Goal: Task Accomplishment & Management: Manage account settings

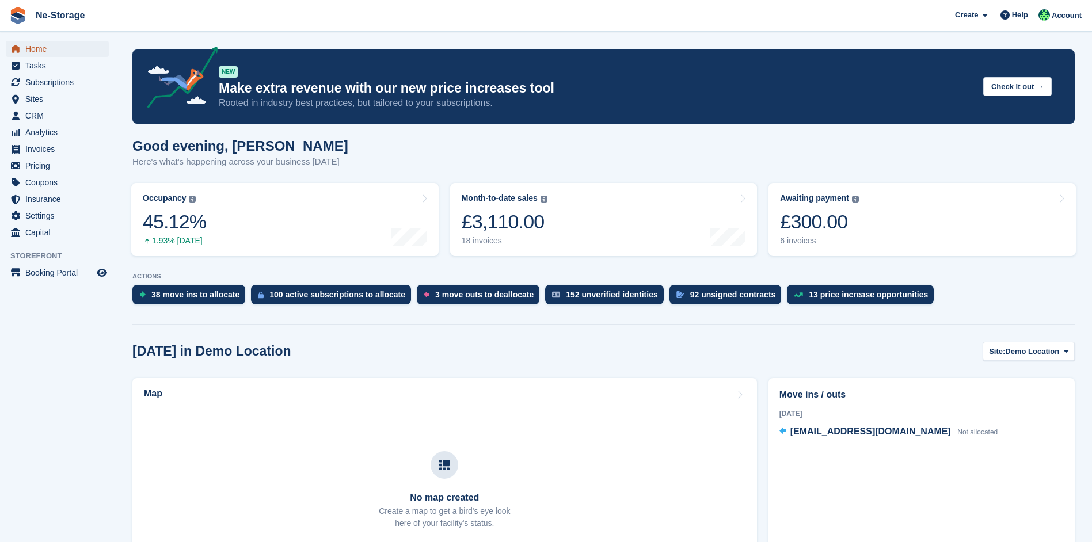
click at [83, 47] on span "Home" at bounding box center [59, 49] width 69 height 16
click at [928, 211] on link "Awaiting payment The total outstanding balance on all open invoices. £300.00 6 …" at bounding box center [921, 219] width 307 height 73
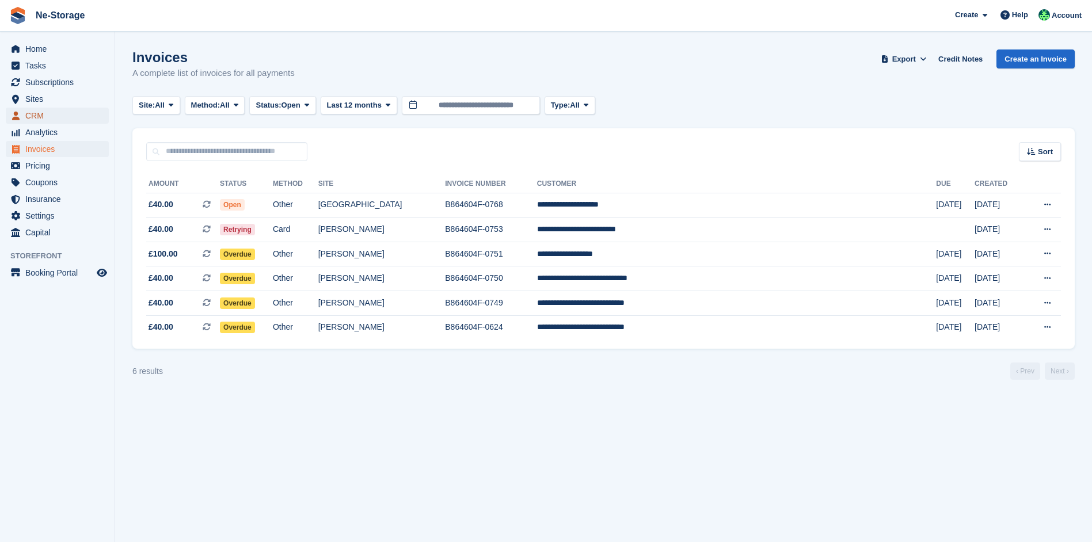
click at [28, 117] on span "CRM" at bounding box center [59, 116] width 69 height 16
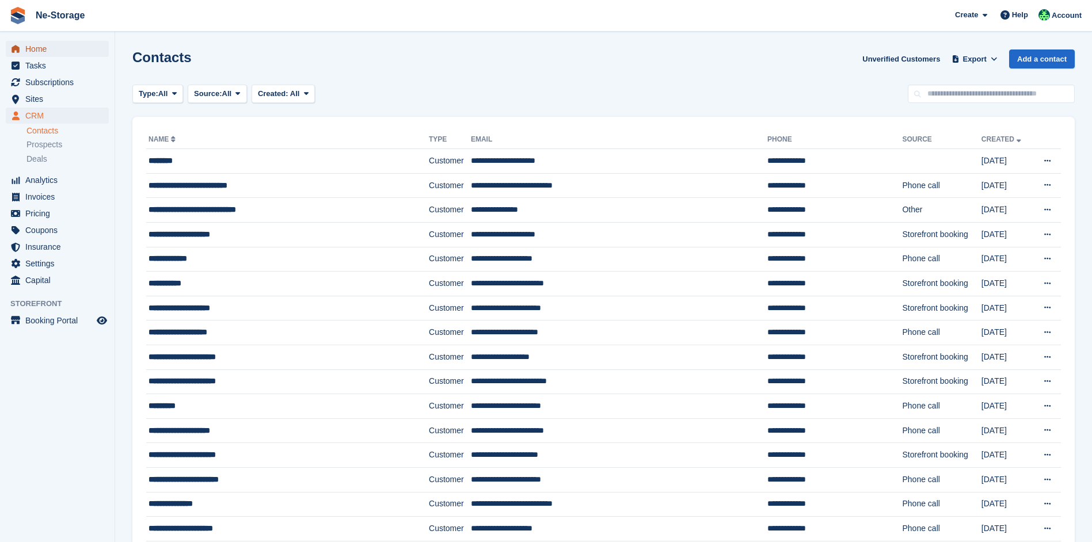
click at [62, 51] on span "Home" at bounding box center [59, 49] width 69 height 16
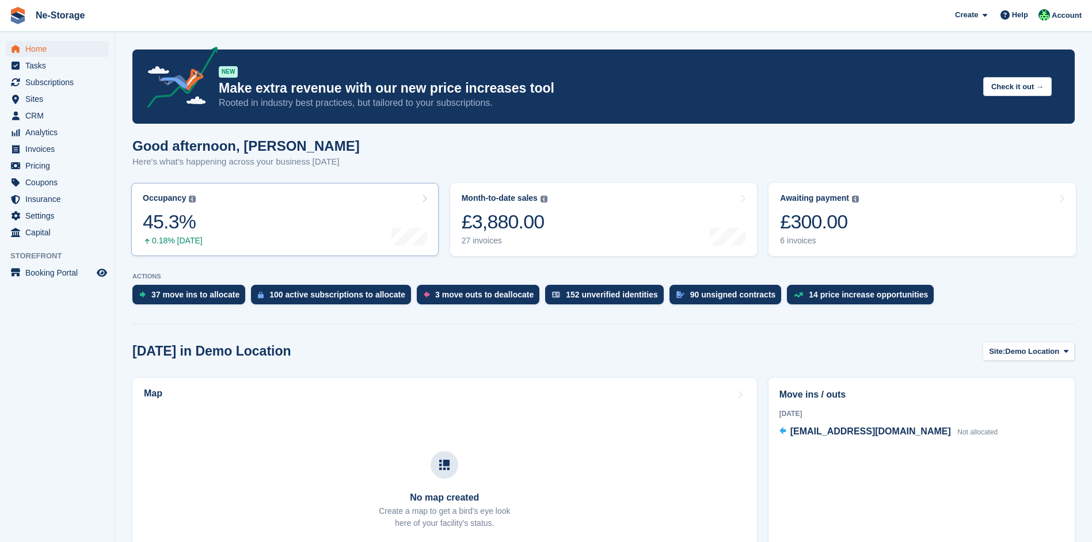
click at [256, 250] on link "Occupancy The percentage of all currently allocated units in terms of area. Inc…" at bounding box center [284, 219] width 307 height 73
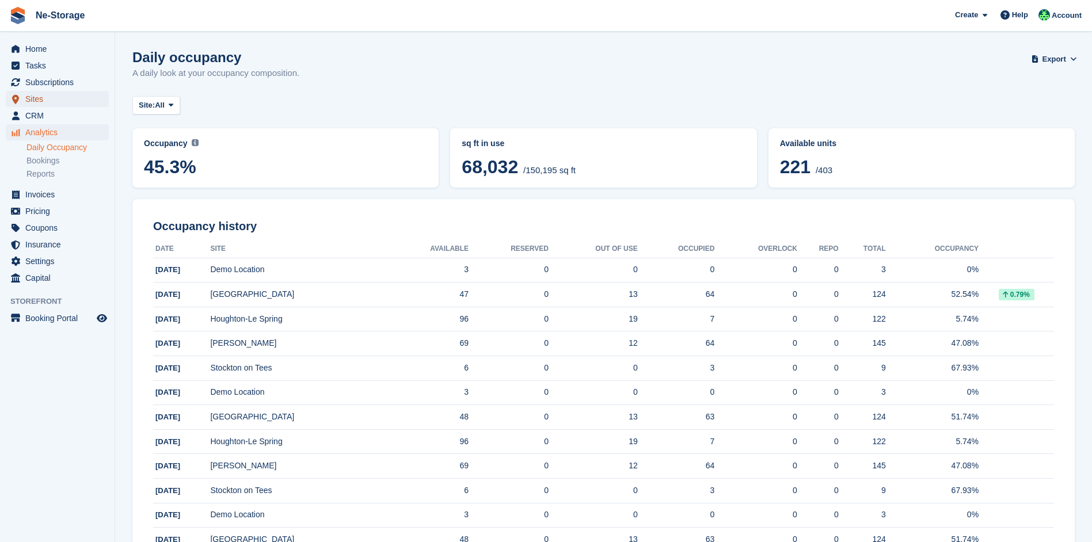
click at [57, 102] on span "Sites" at bounding box center [59, 99] width 69 height 16
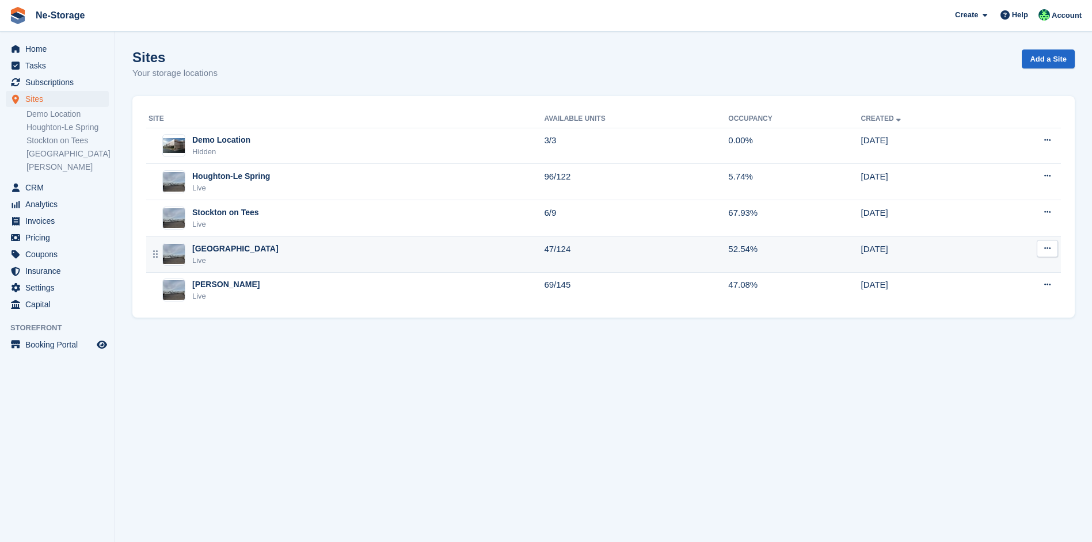
click at [391, 258] on div "Durham Live" at bounding box center [345, 255] width 395 height 24
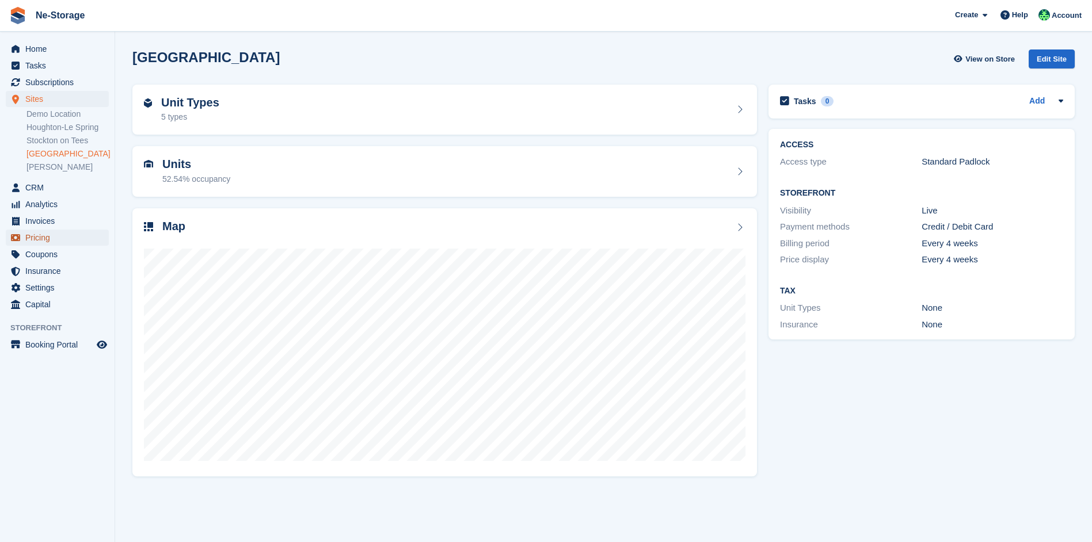
click at [83, 240] on span "Pricing" at bounding box center [59, 238] width 69 height 16
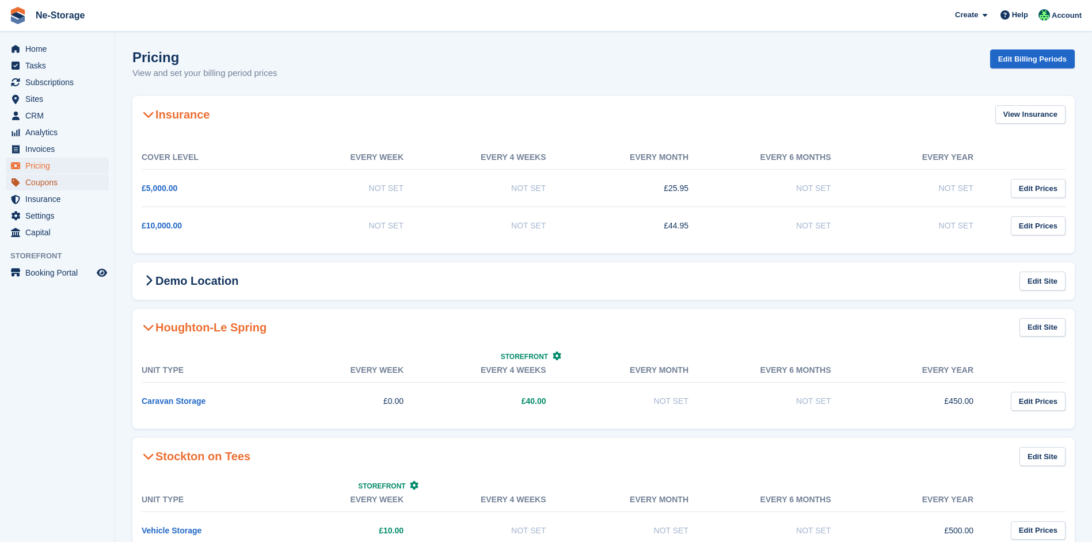
click at [40, 188] on span "Coupons" at bounding box center [59, 182] width 69 height 16
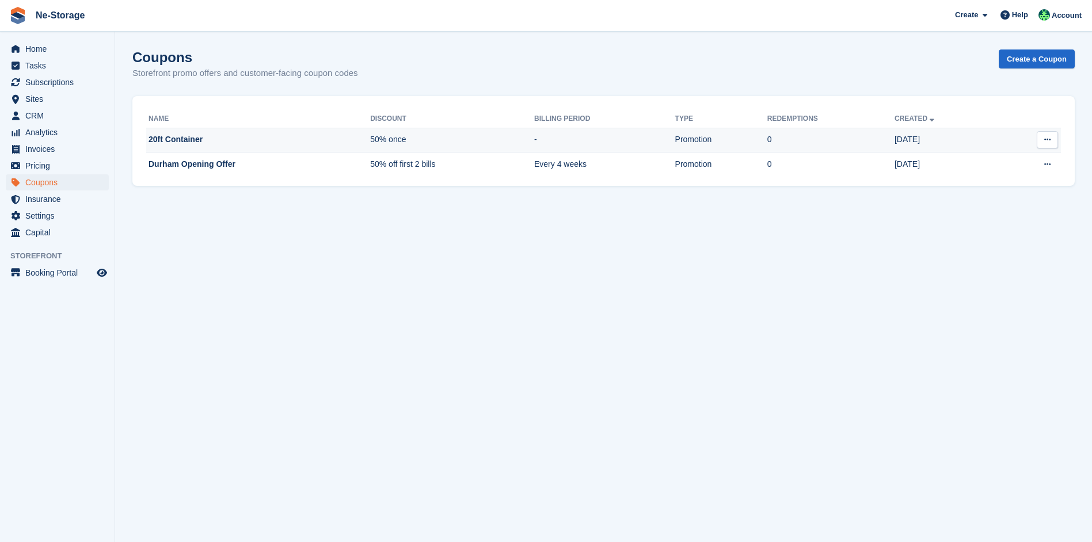
click at [1044, 134] on button at bounding box center [1046, 139] width 21 height 17
click at [1011, 201] on p "Delete coupon" at bounding box center [1002, 201] width 100 height 15
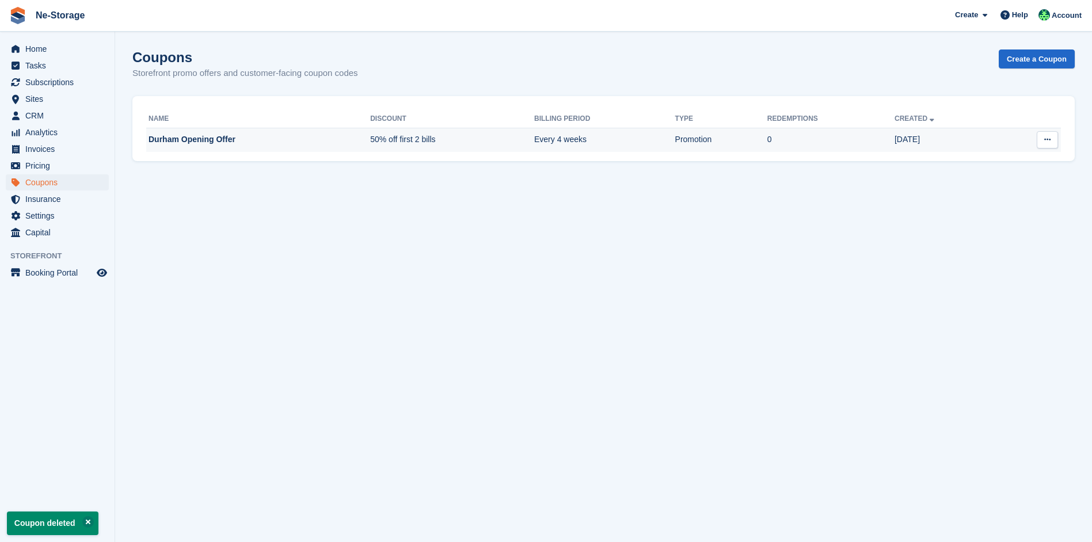
click at [1046, 136] on icon at bounding box center [1047, 139] width 6 height 7
click at [980, 204] on p "Delete coupon" at bounding box center [1002, 201] width 100 height 15
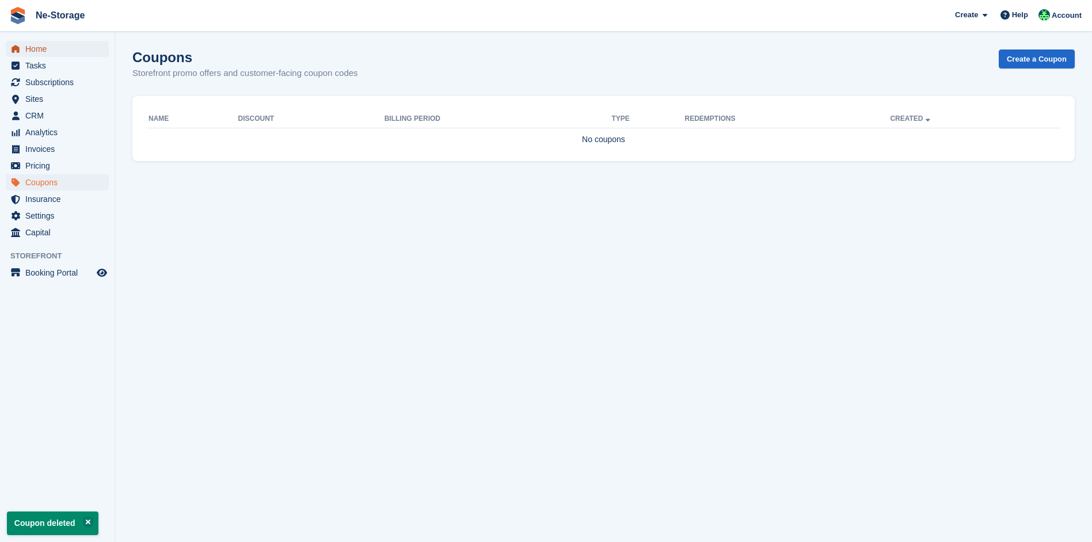
click at [45, 48] on span "Home" at bounding box center [59, 49] width 69 height 16
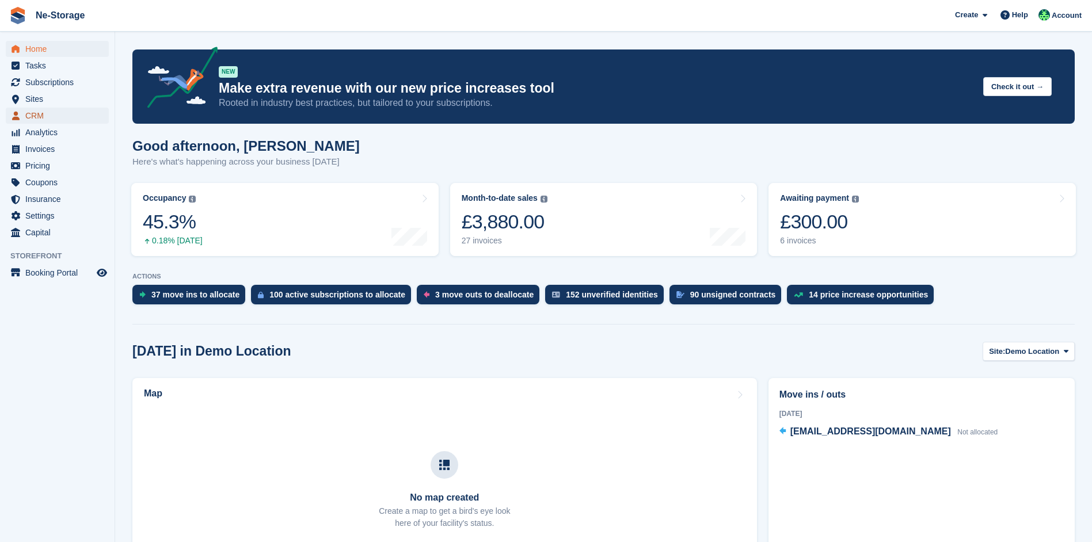
click at [62, 113] on span "CRM" at bounding box center [59, 116] width 69 height 16
